Goal: Use online tool/utility: Utilize a website feature to perform a specific function

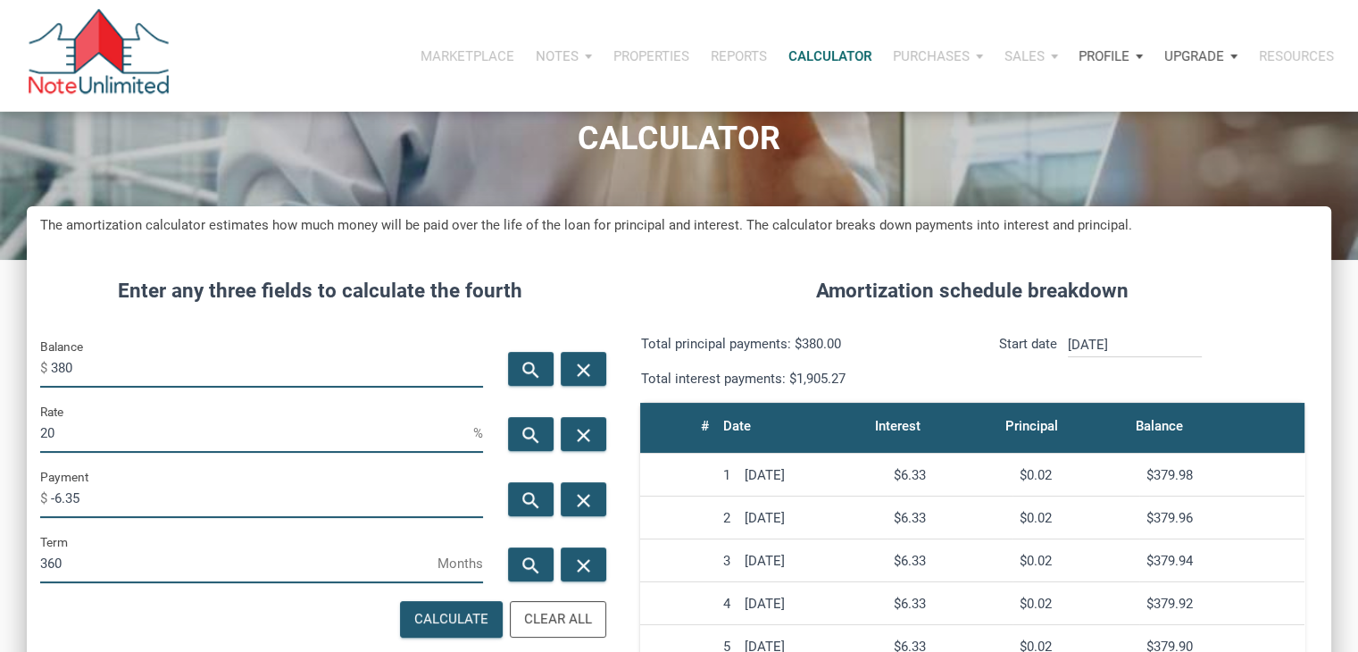
click at [171, 363] on input "380" at bounding box center [267, 367] width 432 height 40
type input "160000"
click at [108, 433] on input "20" at bounding box center [256, 432] width 433 height 40
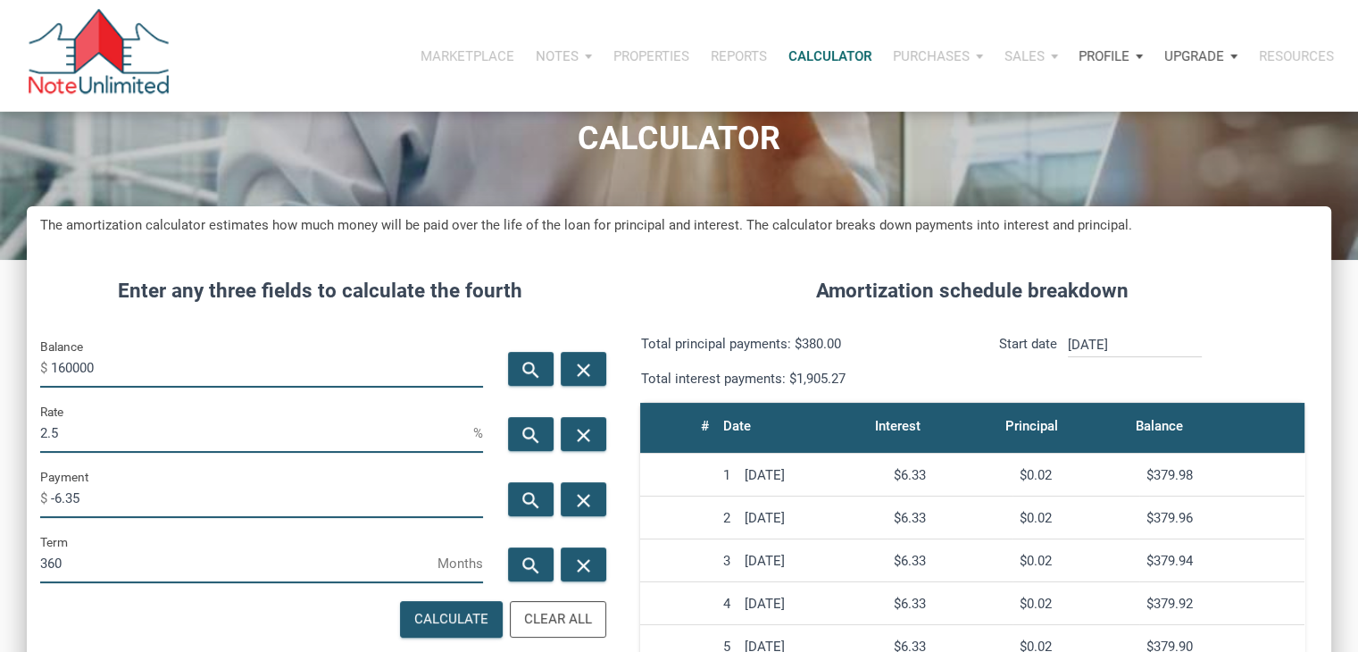
scroll to position [891913, 891494]
type input "2.5"
click at [532, 505] on icon "search" at bounding box center [531, 500] width 21 height 22
type input "-632.19"
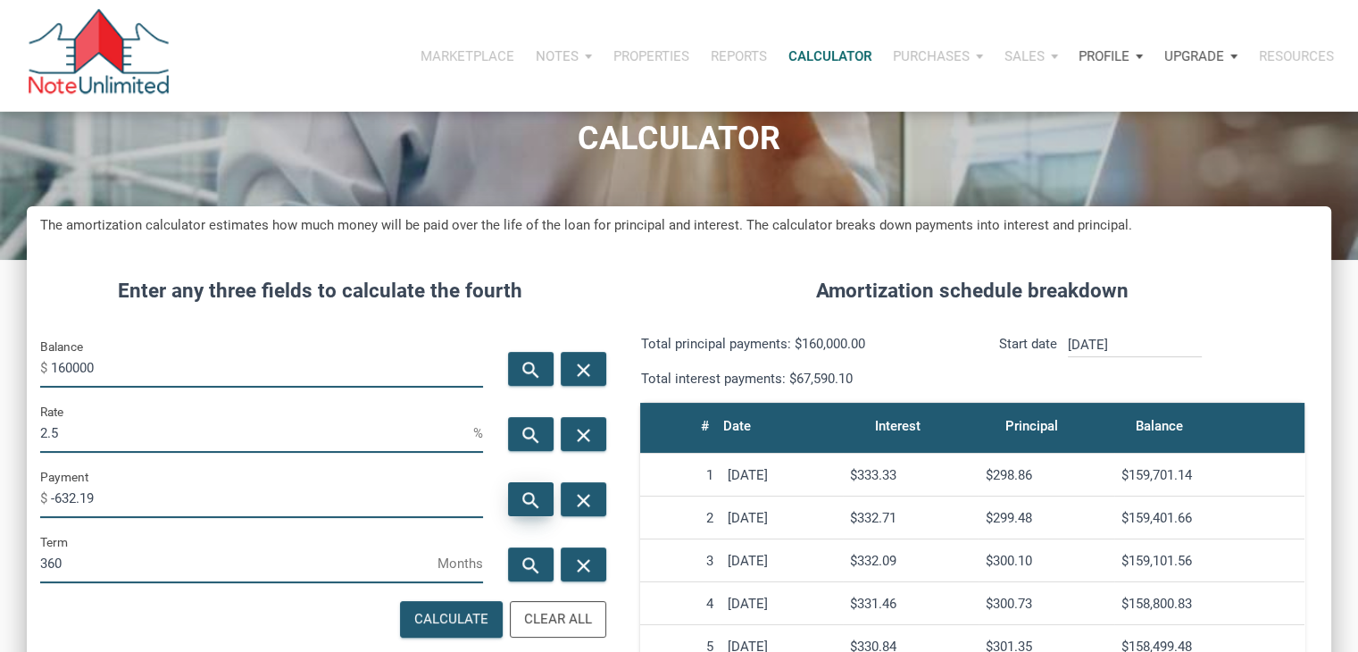
scroll to position [885, 1303]
click at [168, 437] on input "2.5" at bounding box center [256, 432] width 433 height 40
type input "2"
click at [531, 496] on icon "search" at bounding box center [531, 500] width 21 height 22
type input "-591.39"
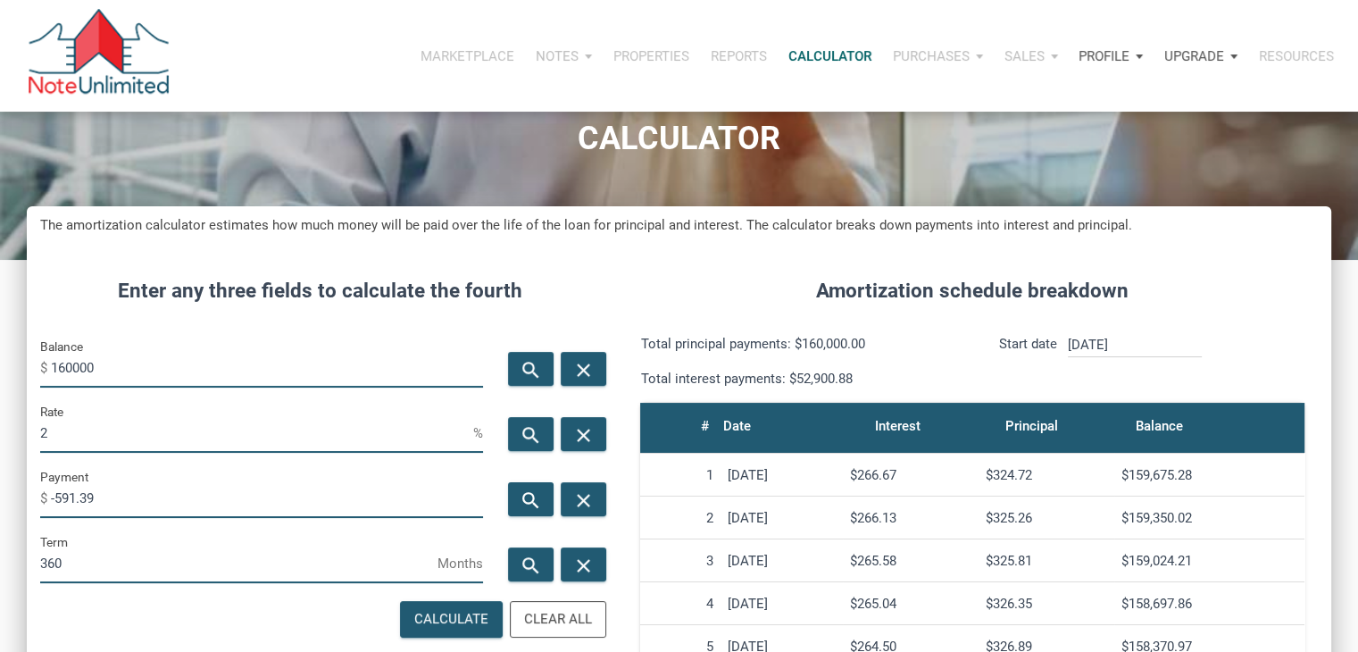
click at [127, 354] on input "160000" at bounding box center [267, 367] width 432 height 40
type input "38430"
click at [524, 506] on icon "search" at bounding box center [531, 500] width 21 height 22
type input "-142.04"
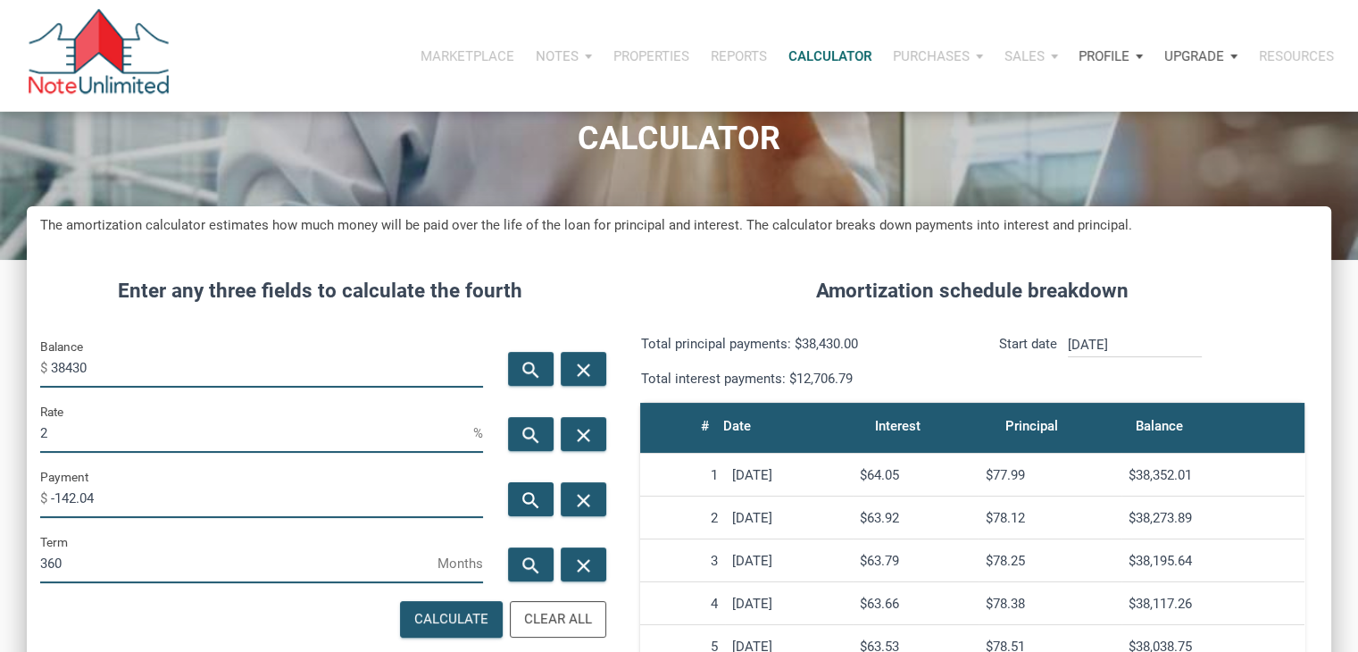
click at [312, 430] on input "2" at bounding box center [256, 432] width 433 height 40
type input "3"
click at [549, 494] on div "search" at bounding box center [531, 499] width 46 height 34
type input "-162.02"
click at [384, 445] on input "3" at bounding box center [256, 432] width 433 height 40
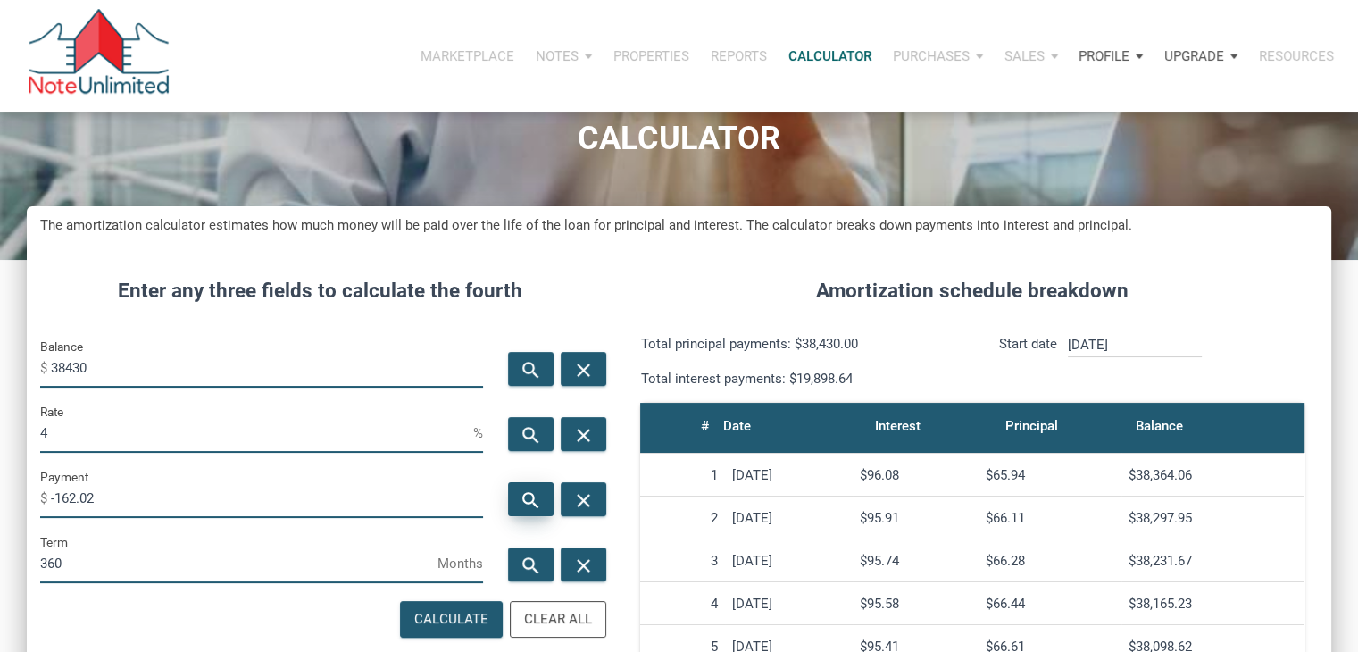
type input "4"
click at [525, 487] on div "search" at bounding box center [531, 499] width 46 height 34
type input "-183.47"
click at [370, 430] on input "4" at bounding box center [256, 432] width 433 height 40
type input "5"
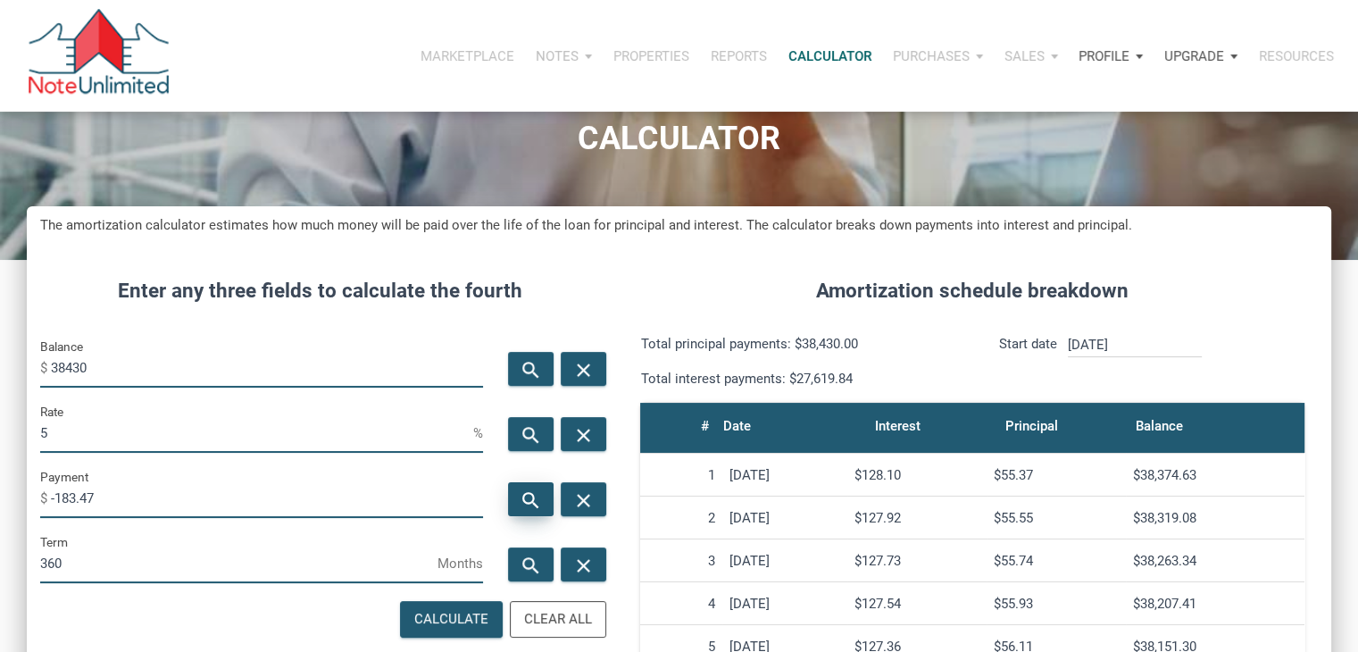
click at [532, 489] on icon "search" at bounding box center [531, 500] width 21 height 22
type input "-206.3"
click at [169, 431] on input "5" at bounding box center [256, 432] width 433 height 40
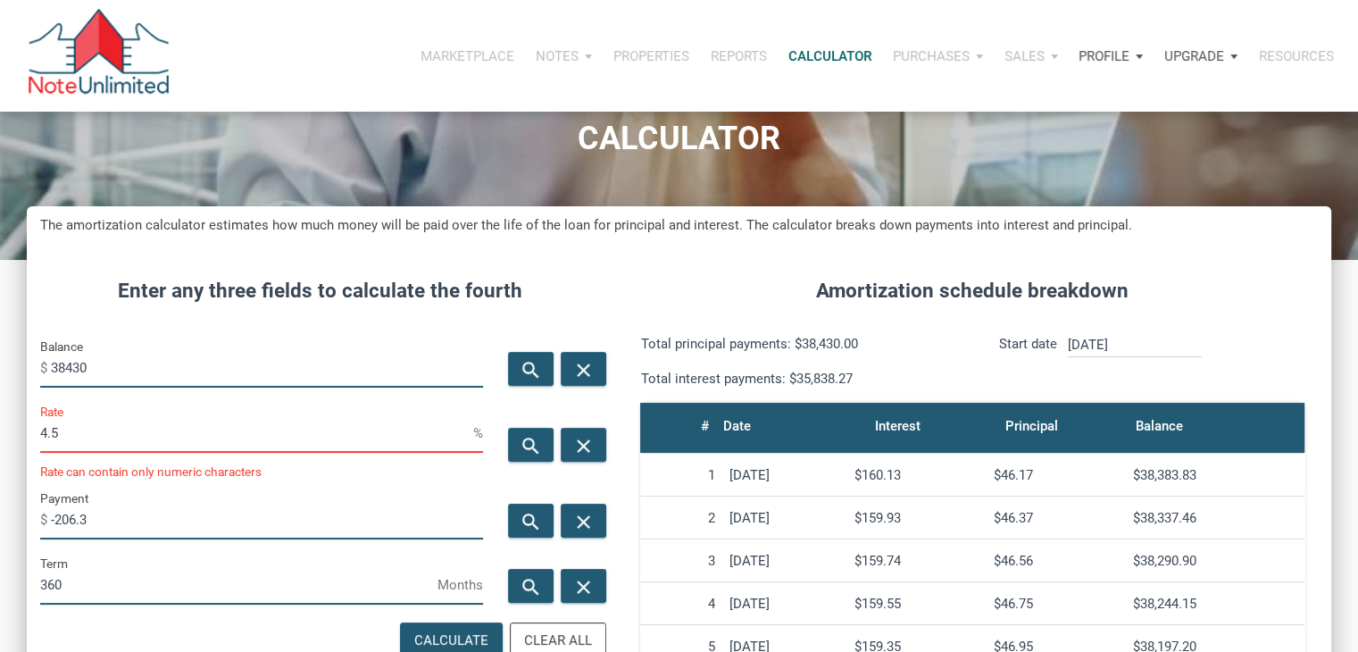
scroll to position [891913, 891494]
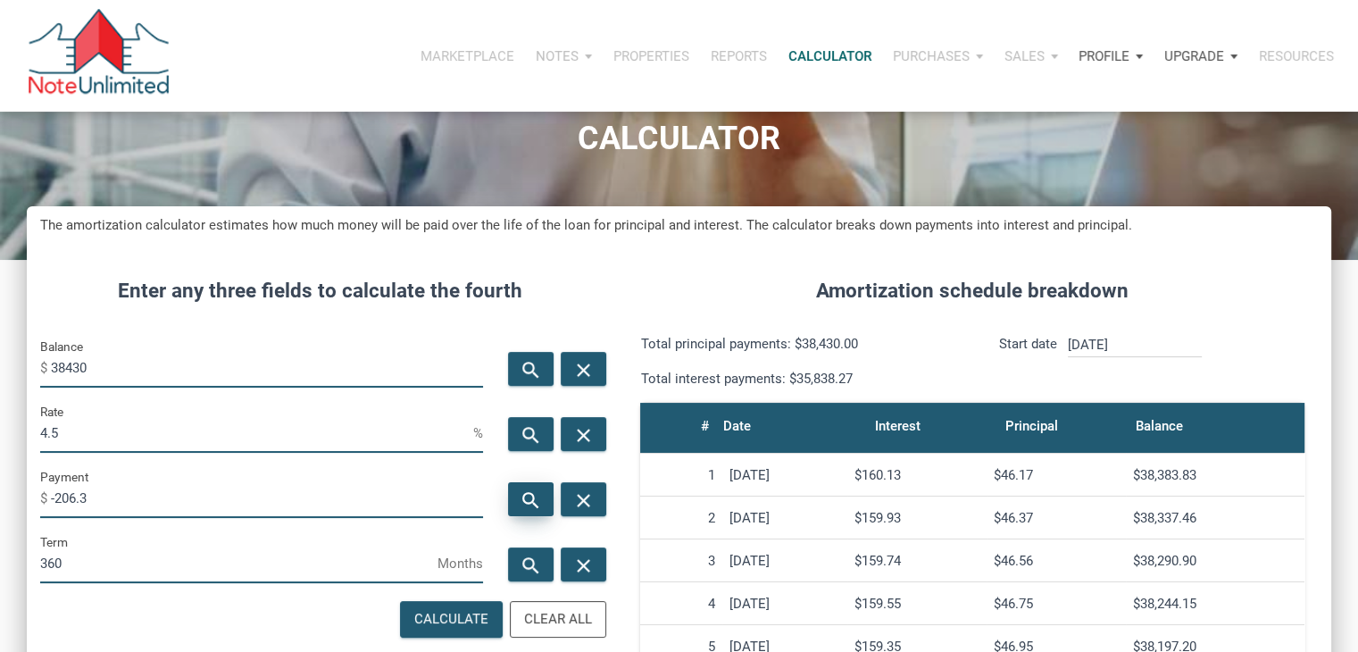
type input "4.5"
click at [527, 501] on icon "search" at bounding box center [531, 500] width 21 height 22
type input "-194.72"
